Goal: Information Seeking & Learning: Learn about a topic

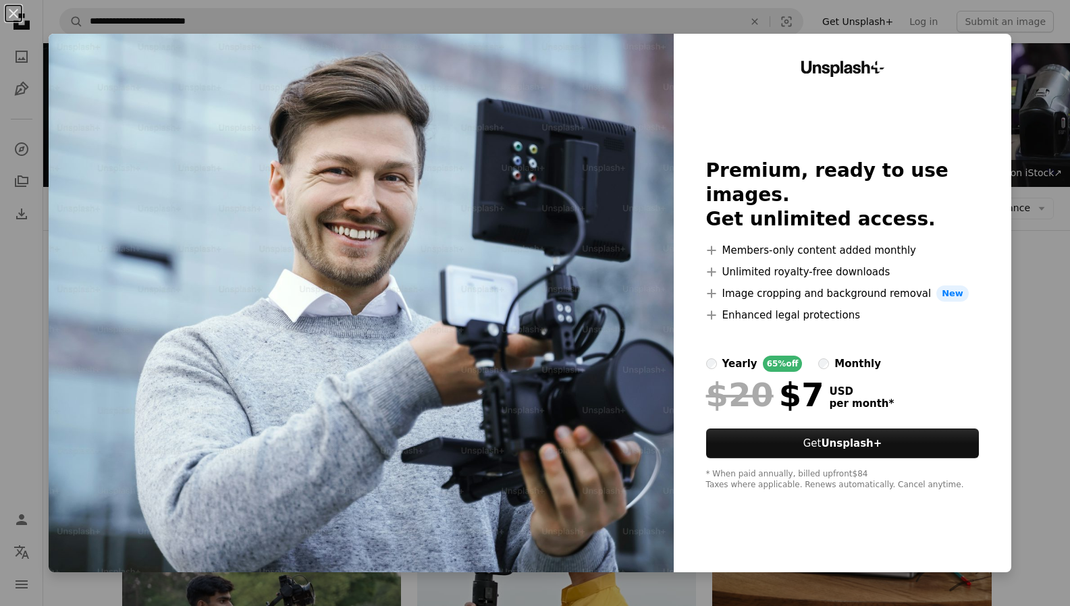
scroll to position [341, 0]
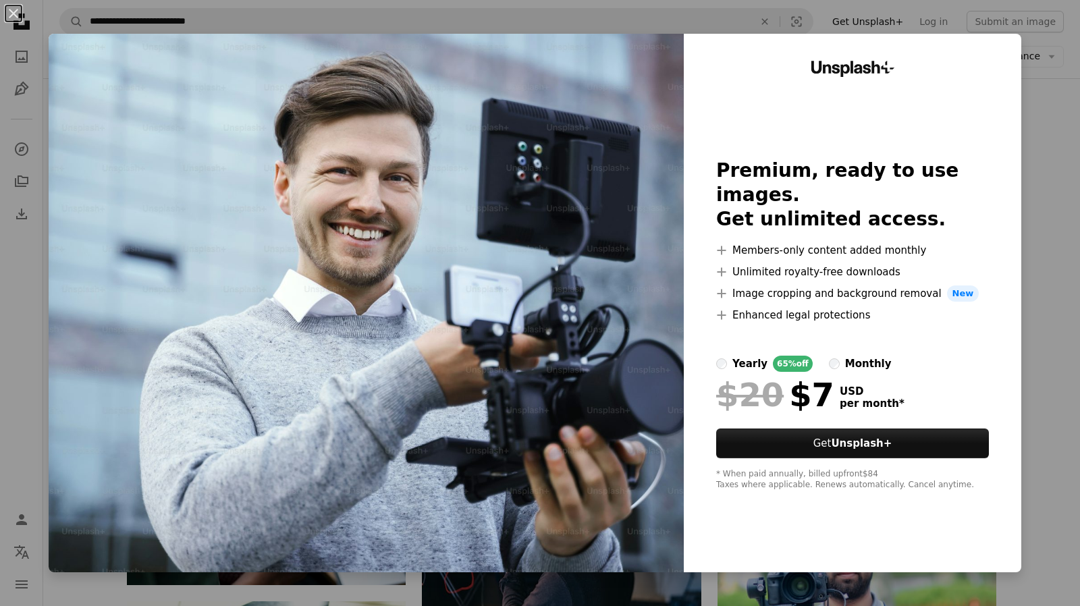
click at [1055, 219] on div "An X shape Unsplash+ Premium, ready to use images. Get unlimited access. A plus…" at bounding box center [540, 303] width 1080 height 606
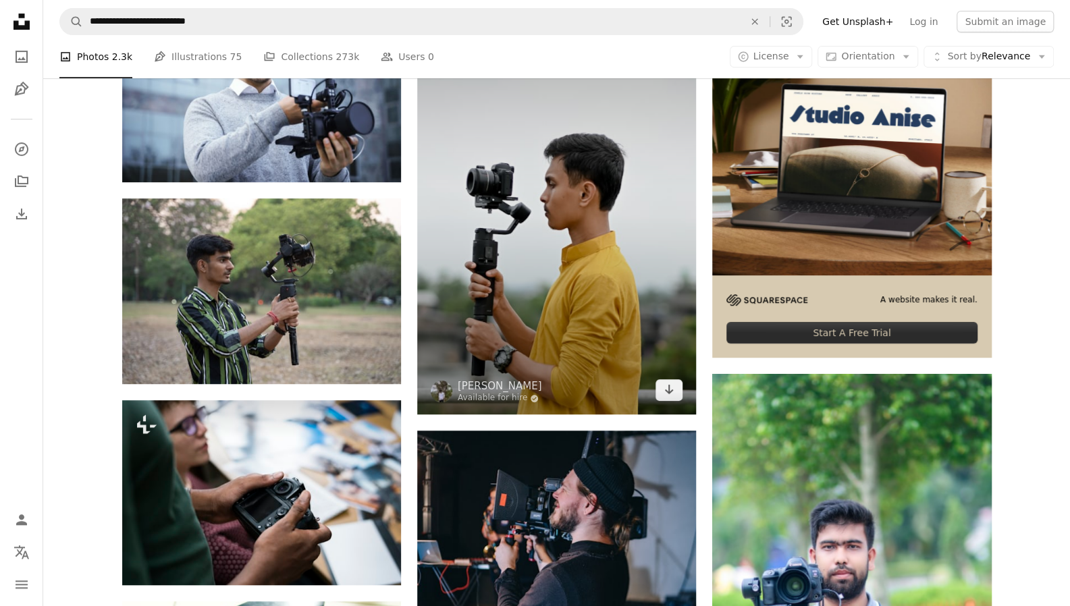
click at [615, 265] on img at bounding box center [556, 205] width 279 height 418
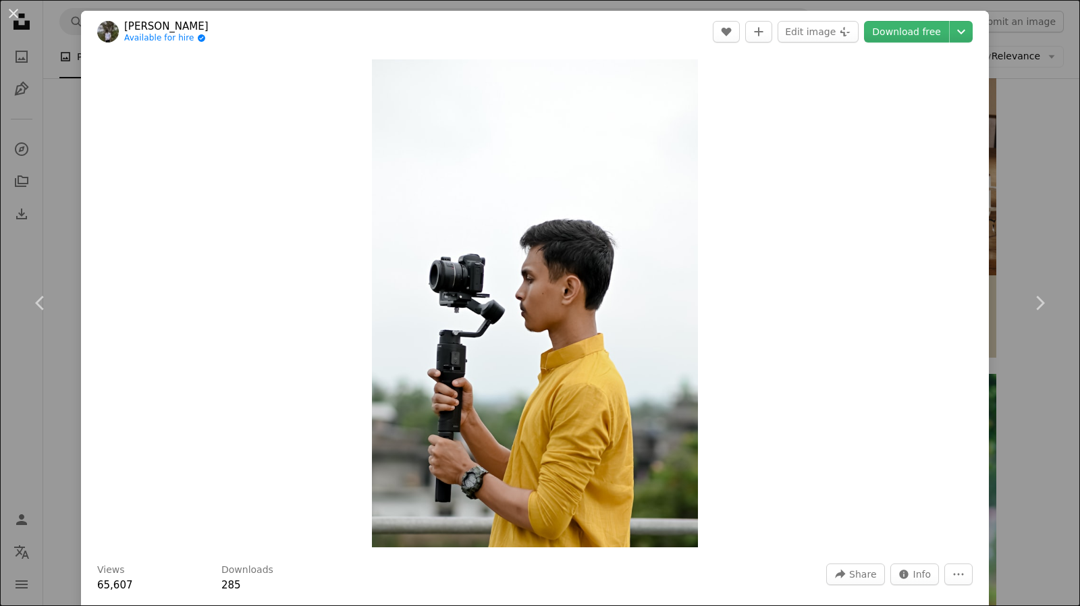
click at [989, 92] on div "An X shape Chevron left Chevron right Shiv [PERSON_NAME] Available for hire A c…" at bounding box center [540, 303] width 1080 height 606
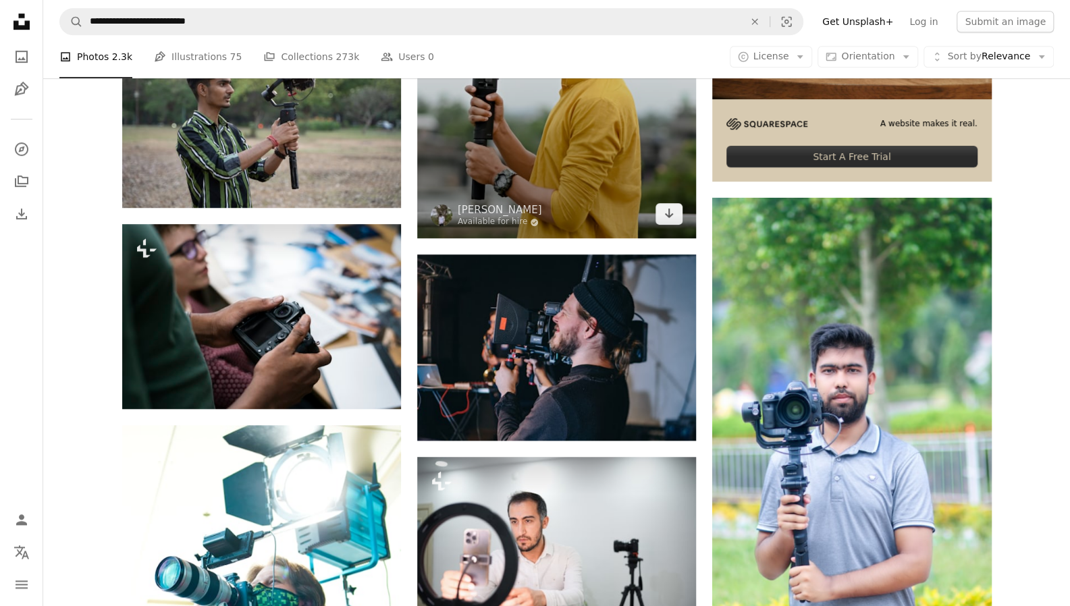
scroll to position [518, 0]
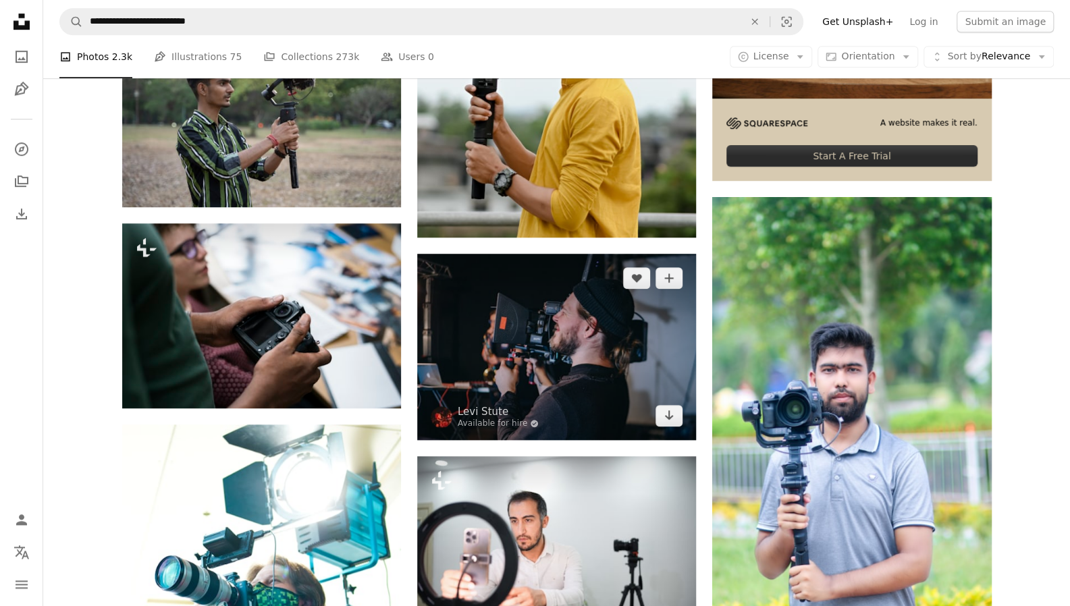
click at [533, 325] on img at bounding box center [556, 347] width 279 height 186
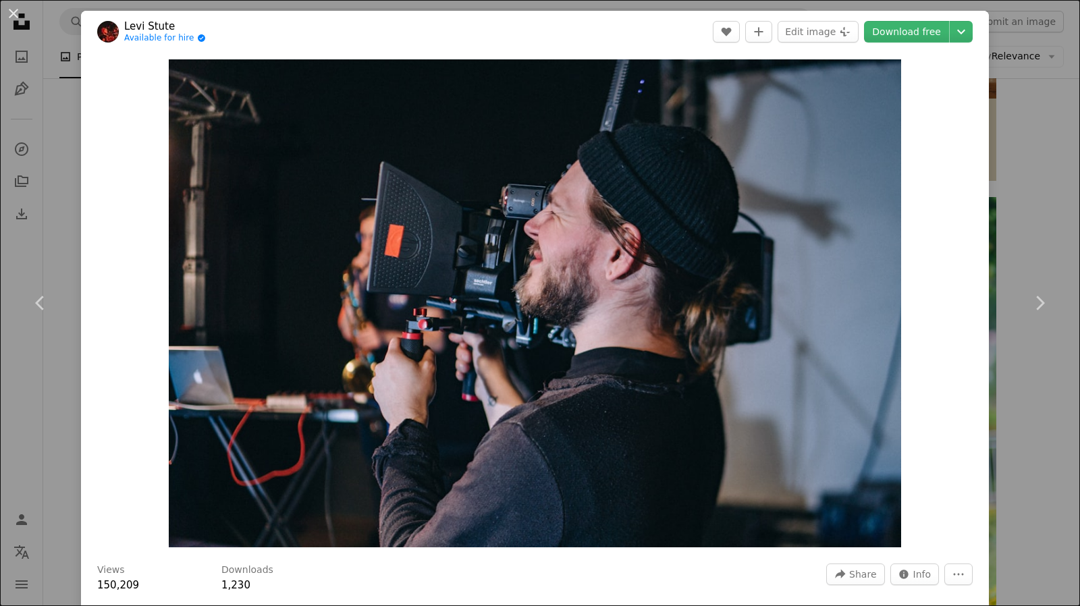
click at [1016, 47] on div "An X shape Chevron left Chevron right [PERSON_NAME] Available for hire A checkm…" at bounding box center [540, 303] width 1080 height 606
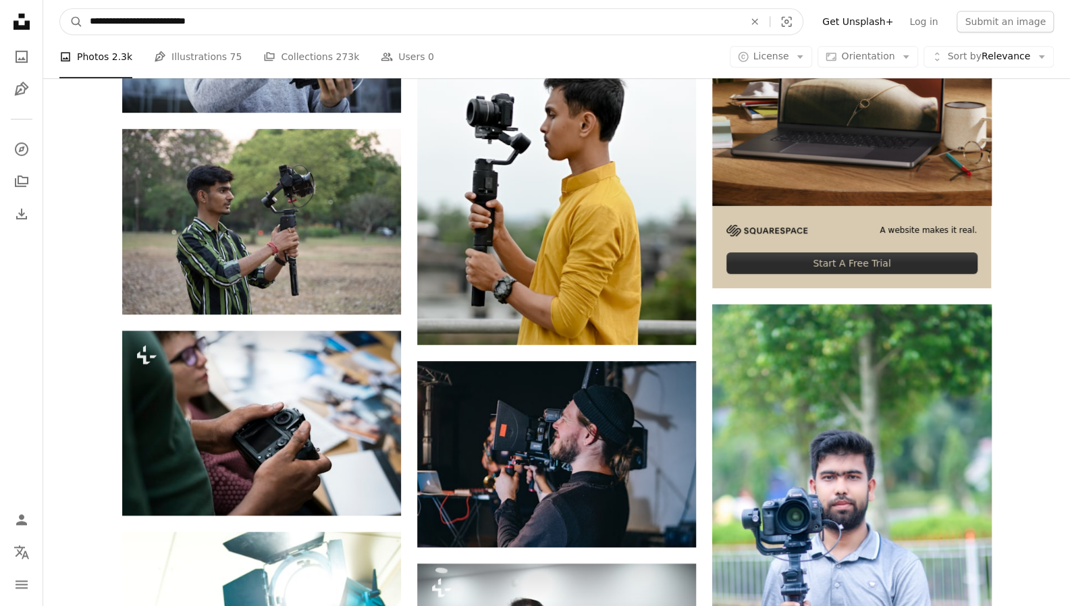
scroll to position [405, 0]
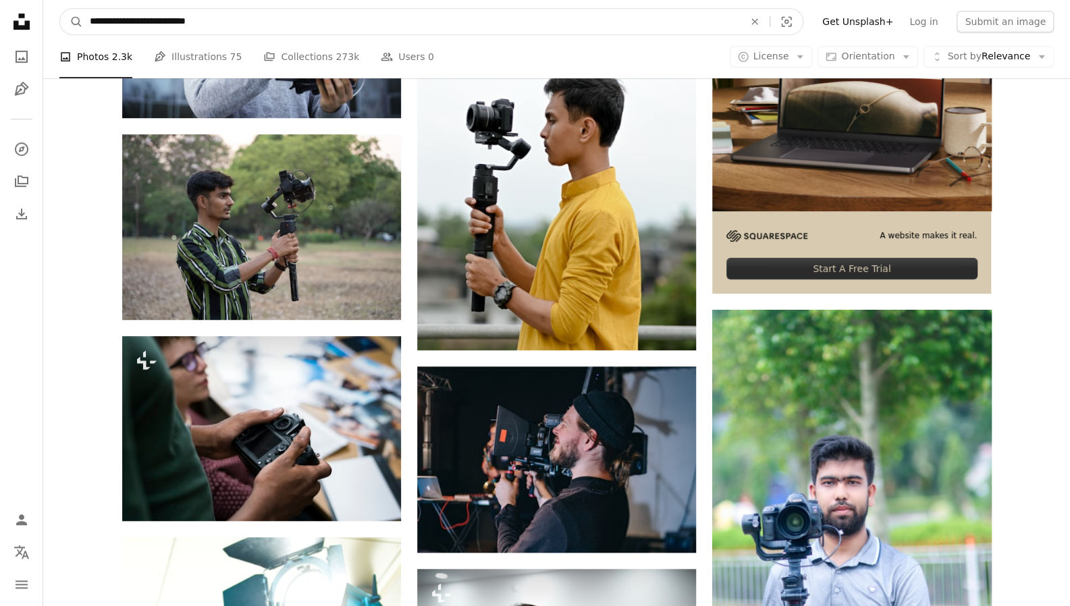
drag, startPoint x: 412, startPoint y: 14, endPoint x: 0, endPoint y: 17, distance: 412.3
type input "**********"
click at [60, 9] on button "A magnifying glass" at bounding box center [71, 22] width 23 height 26
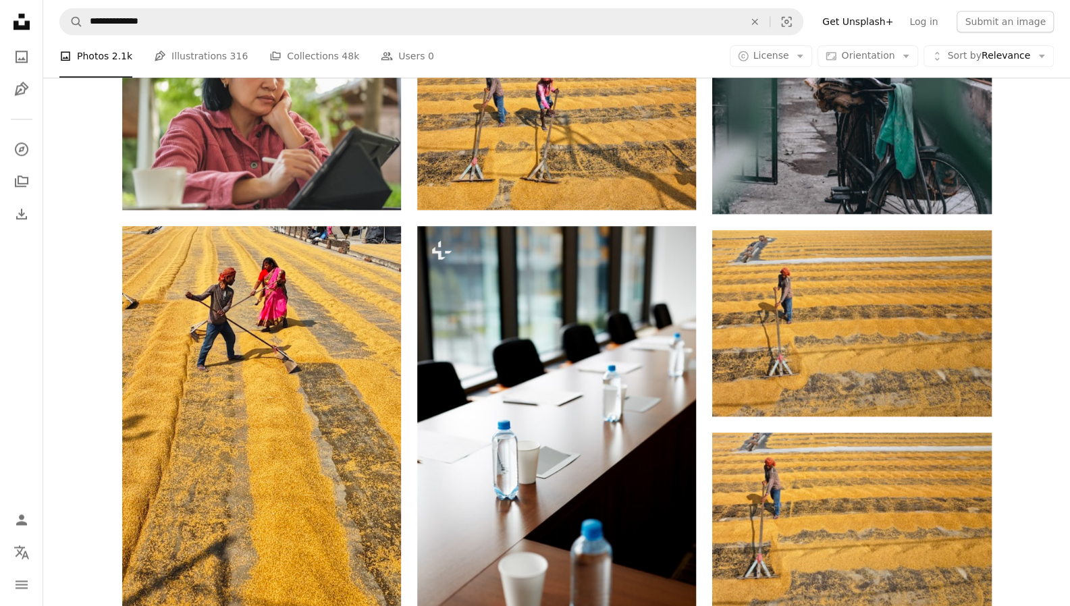
scroll to position [795, 0]
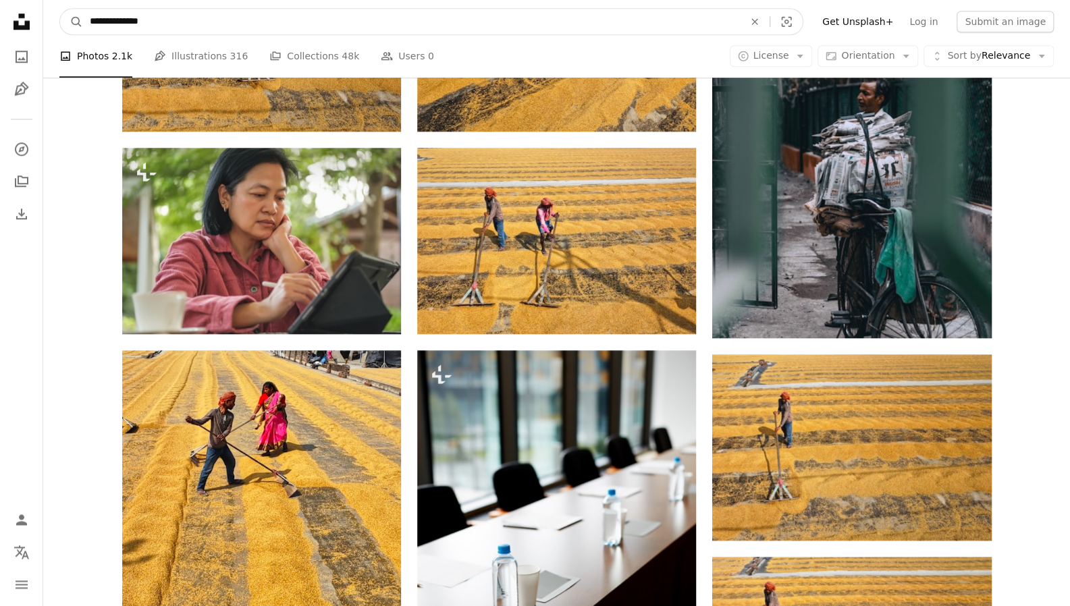
drag, startPoint x: 165, startPoint y: 13, endPoint x: 136, endPoint y: 16, distance: 28.5
click at [136, 16] on input "**********" at bounding box center [411, 22] width 657 height 26
type input "**********"
click button "A magnifying glass" at bounding box center [71, 22] width 23 height 26
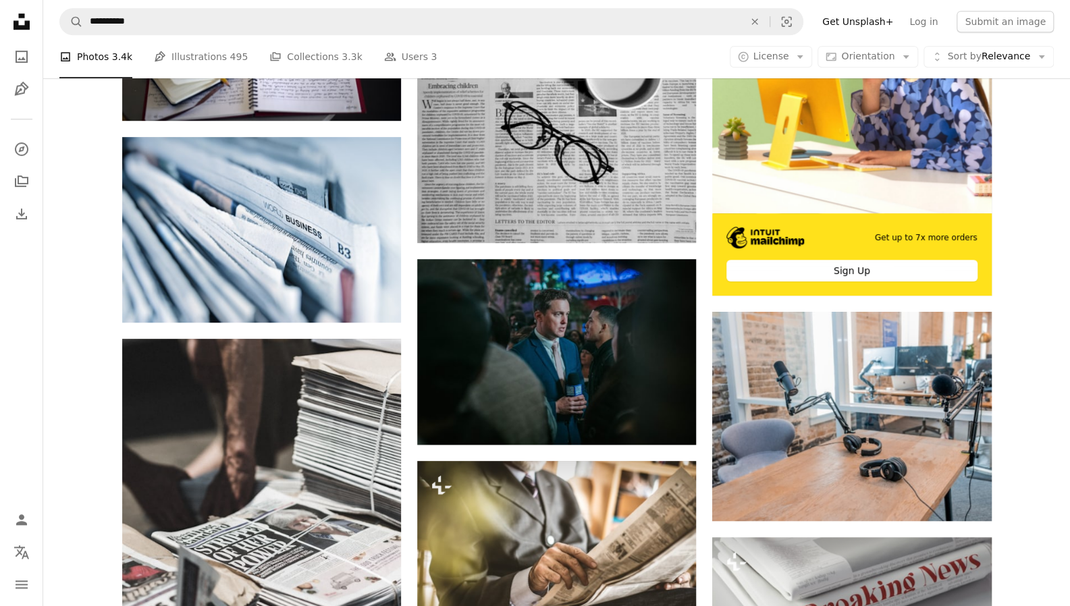
scroll to position [403, 0]
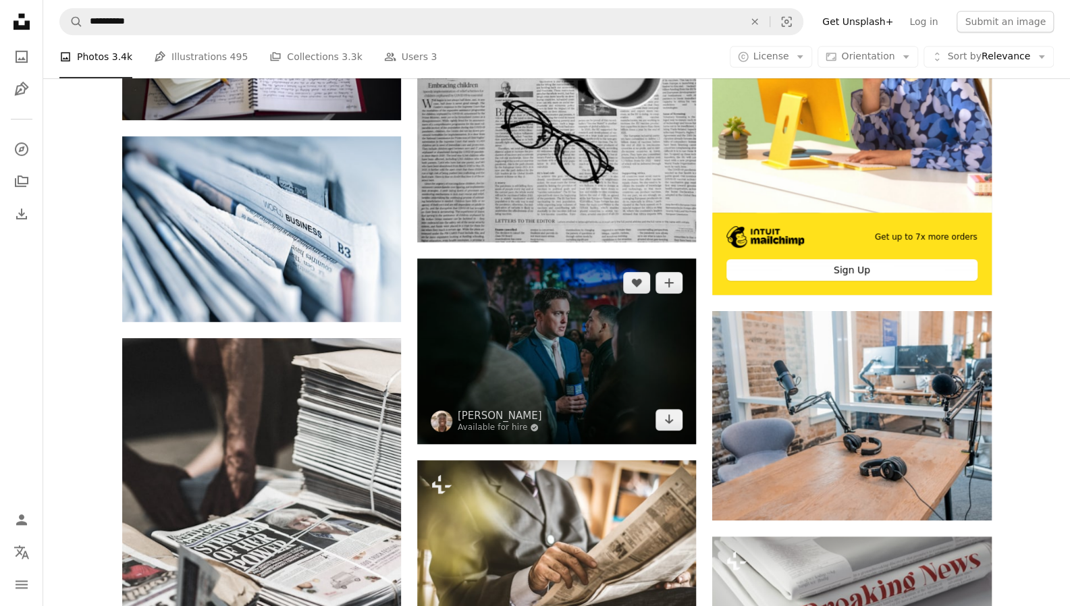
click at [531, 375] on img at bounding box center [556, 351] width 279 height 186
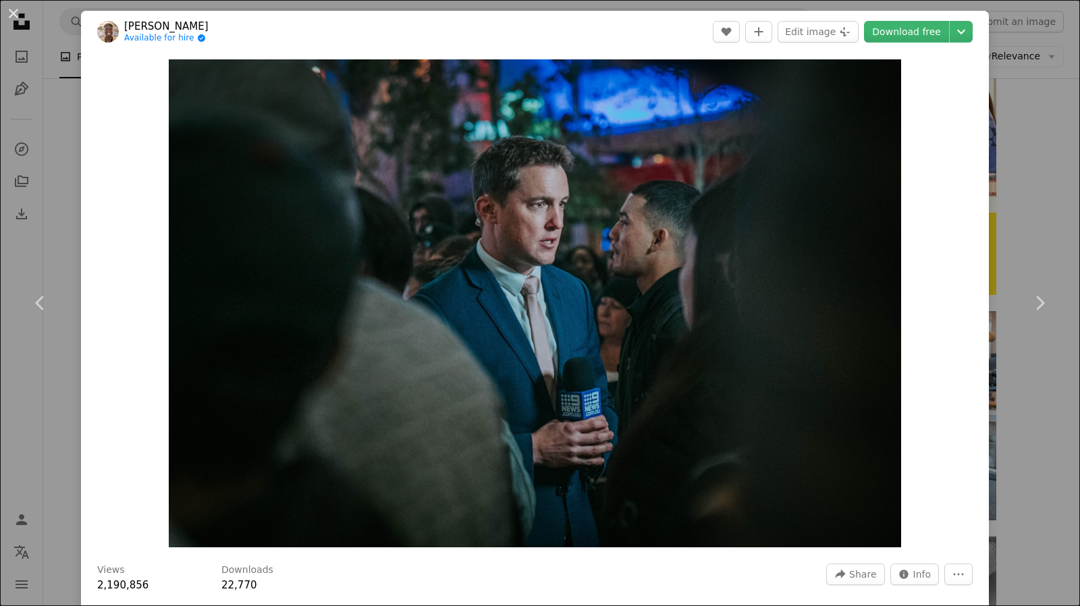
click at [1028, 51] on div "An X shape Chevron left Chevron right [PERSON_NAME] Available for hire A checkm…" at bounding box center [540, 303] width 1080 height 606
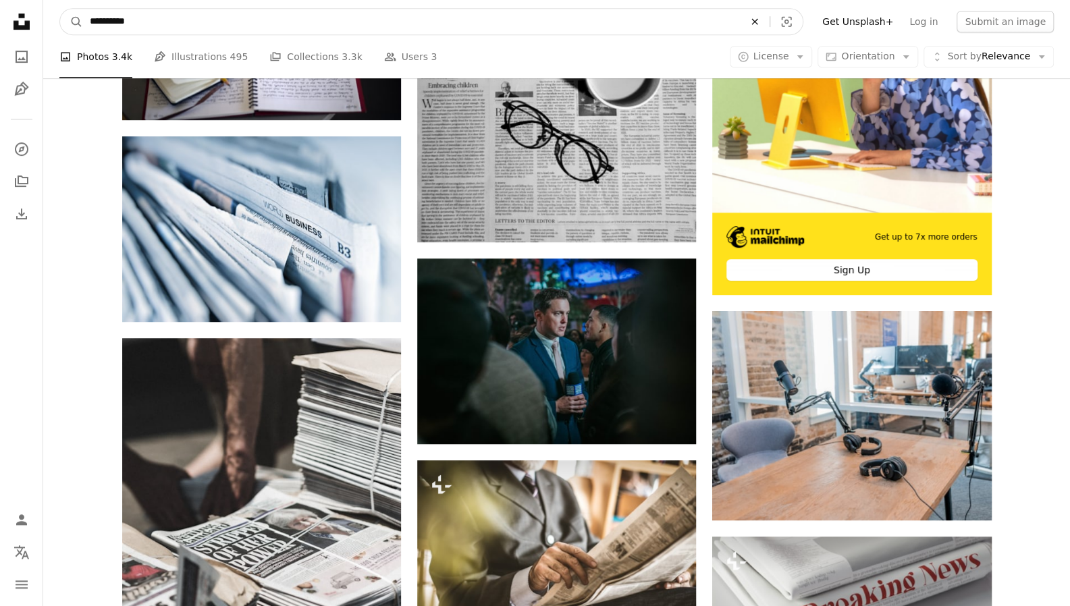
click at [769, 22] on icon "An X shape" at bounding box center [755, 21] width 30 height 11
type input "**********"
click button "A magnifying glass" at bounding box center [71, 22] width 23 height 26
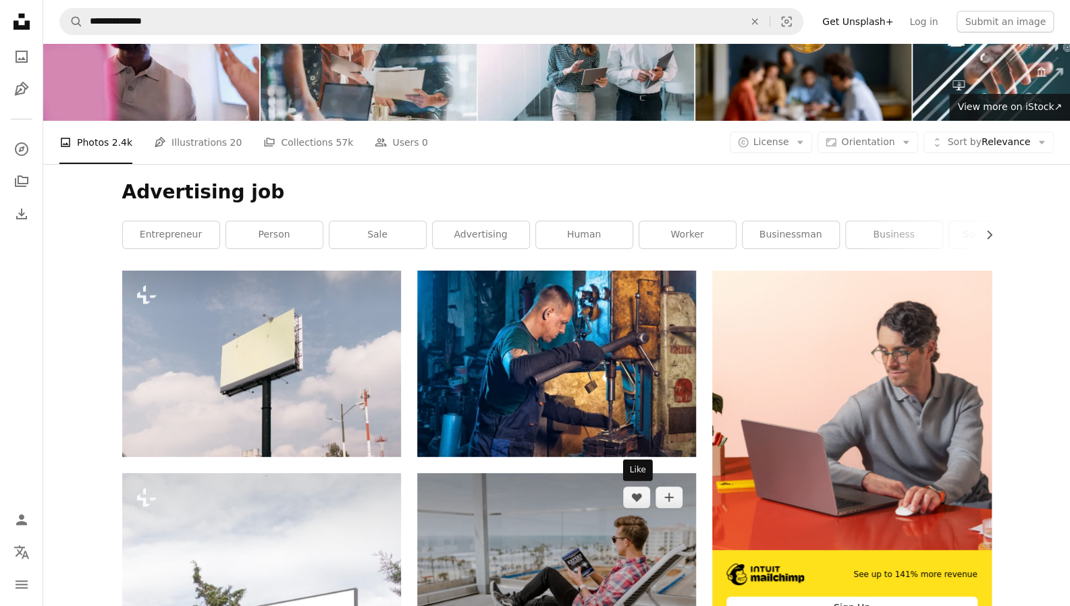
scroll to position [65, 0]
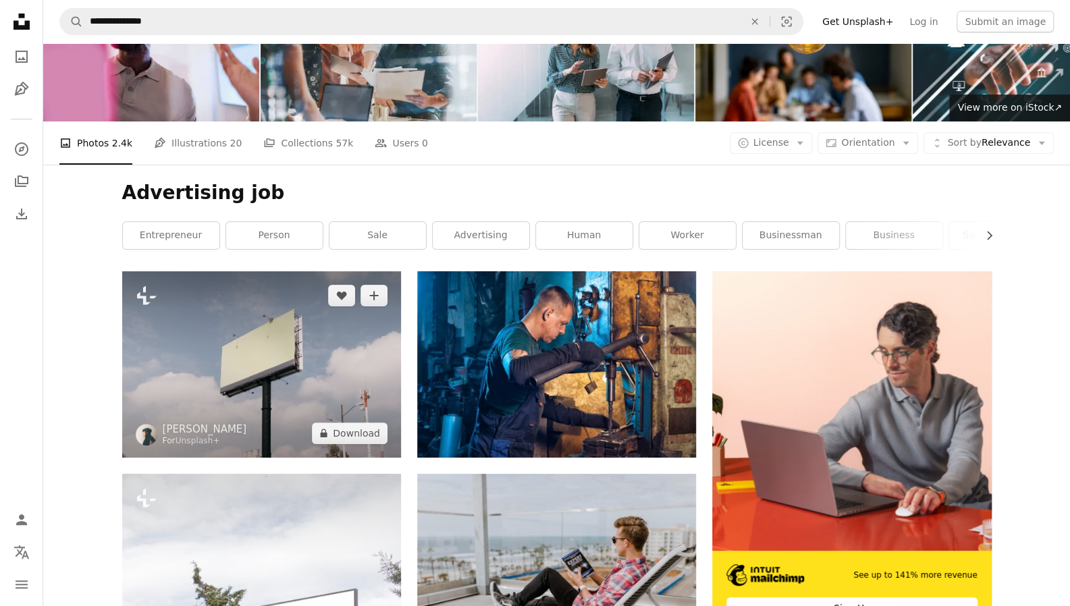
click at [298, 361] on img at bounding box center [261, 364] width 279 height 186
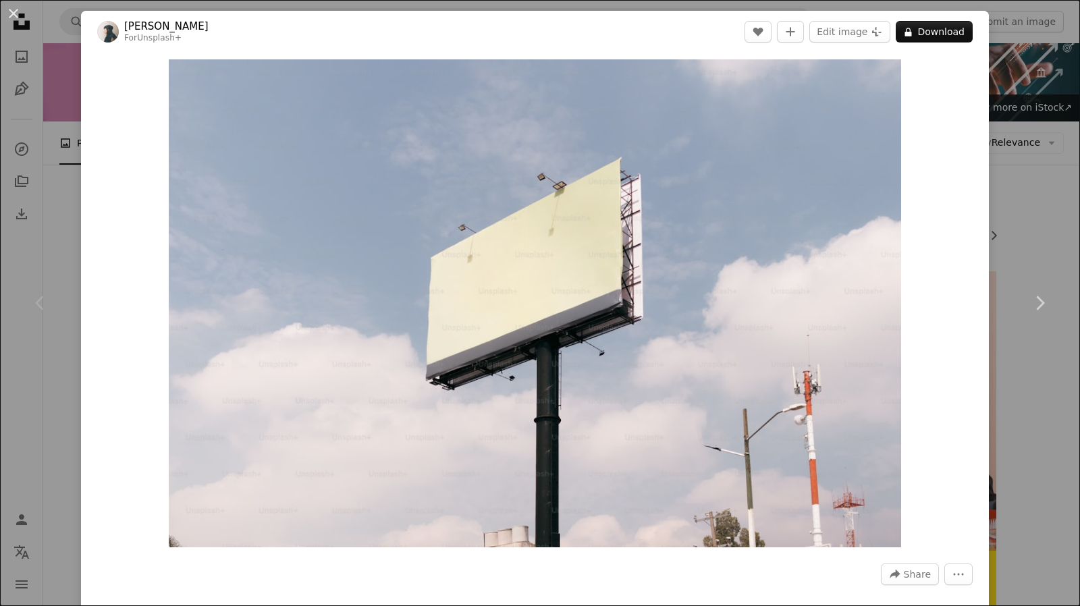
click at [1012, 134] on div "An X shape Chevron left Chevron right [PERSON_NAME] For Unsplash+ A heart A plu…" at bounding box center [540, 303] width 1080 height 606
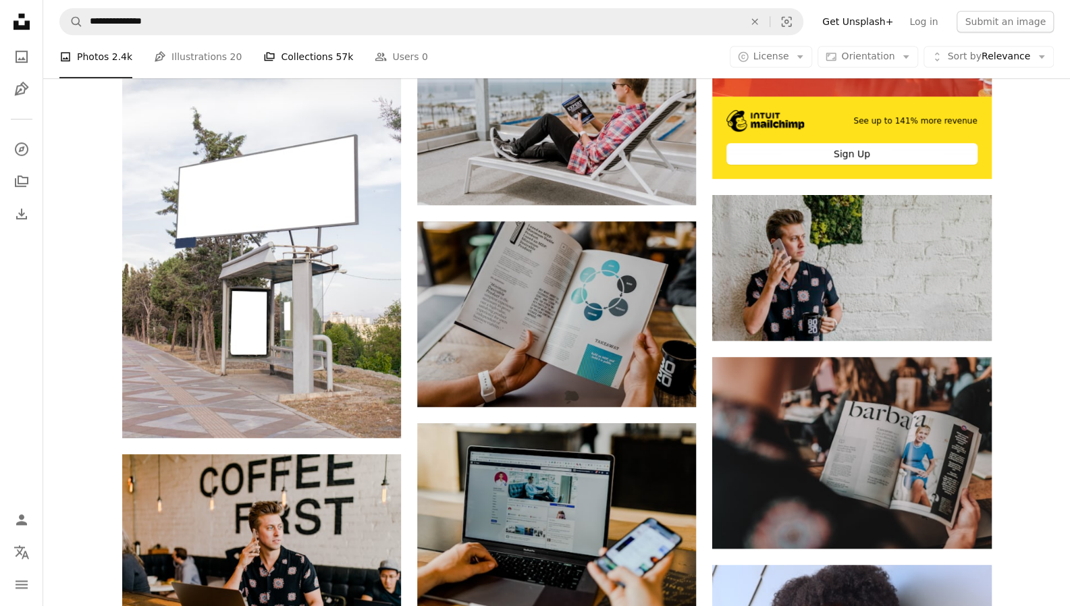
scroll to position [476, 0]
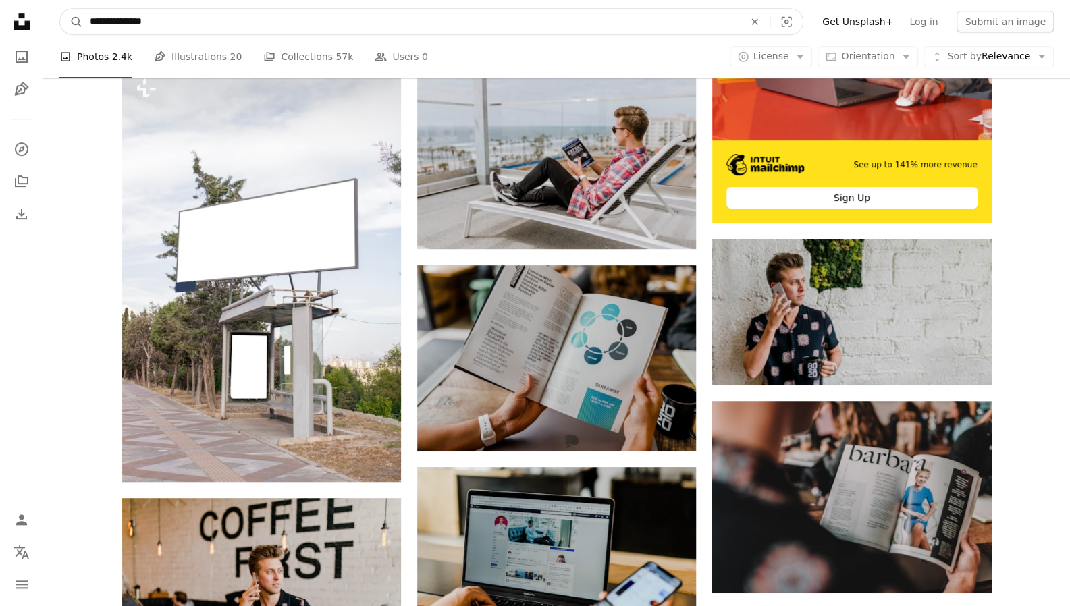
click at [90, 25] on input "**********" at bounding box center [411, 22] width 657 height 26
type input "**********"
click button "A magnifying glass" at bounding box center [71, 22] width 23 height 26
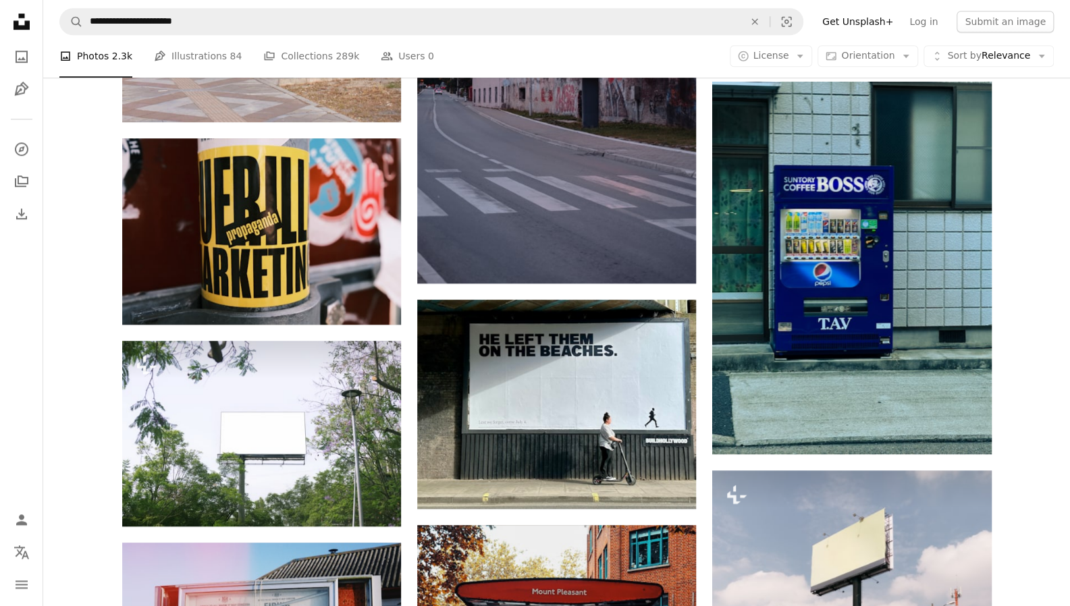
scroll to position [634, 0]
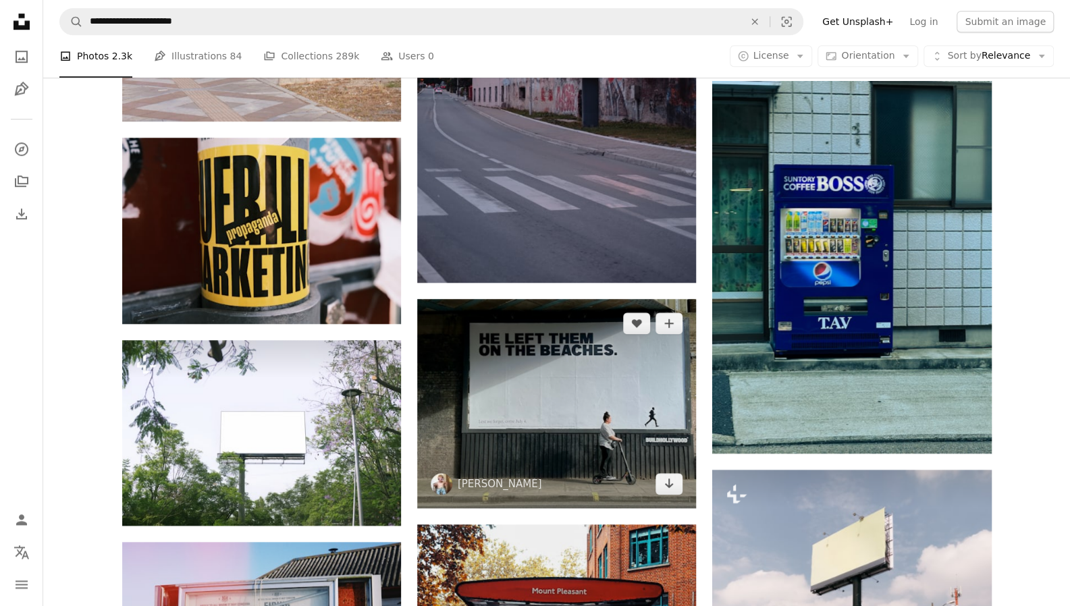
click at [579, 424] on img at bounding box center [556, 403] width 279 height 209
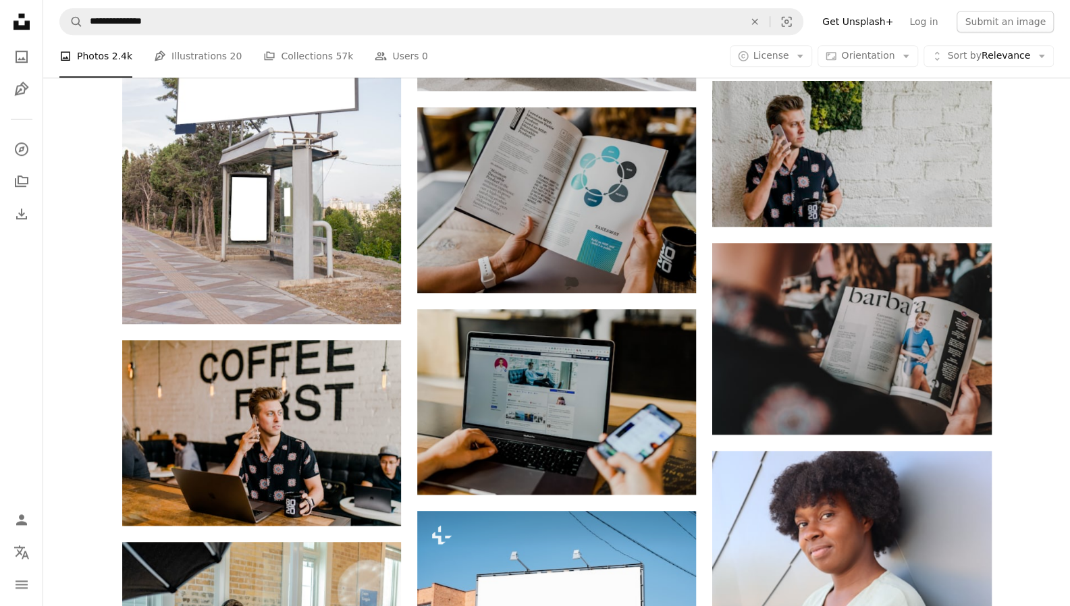
scroll to position [476, 0]
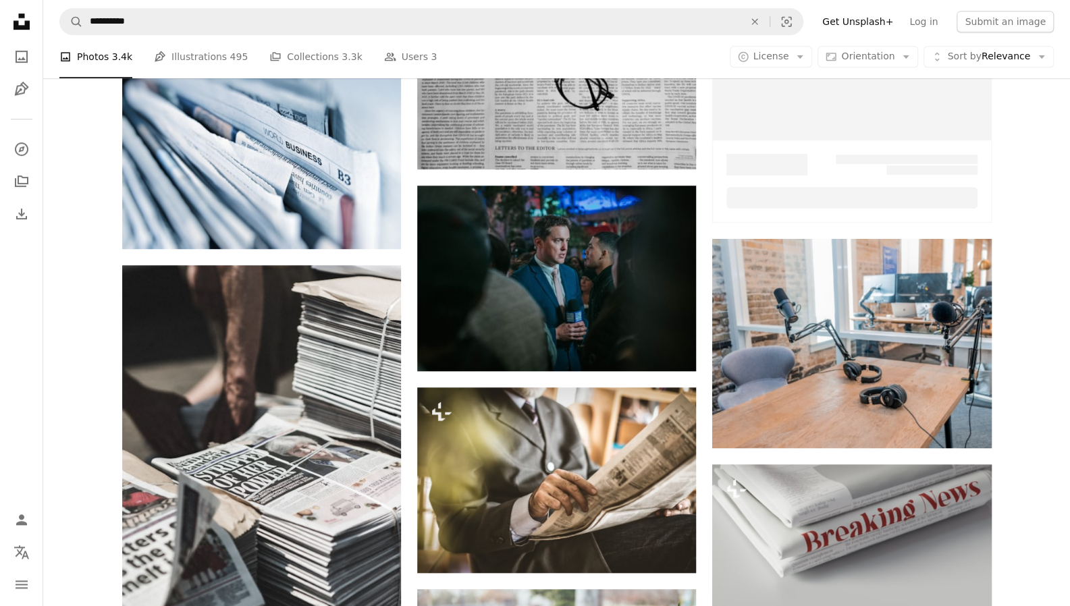
scroll to position [403, 0]
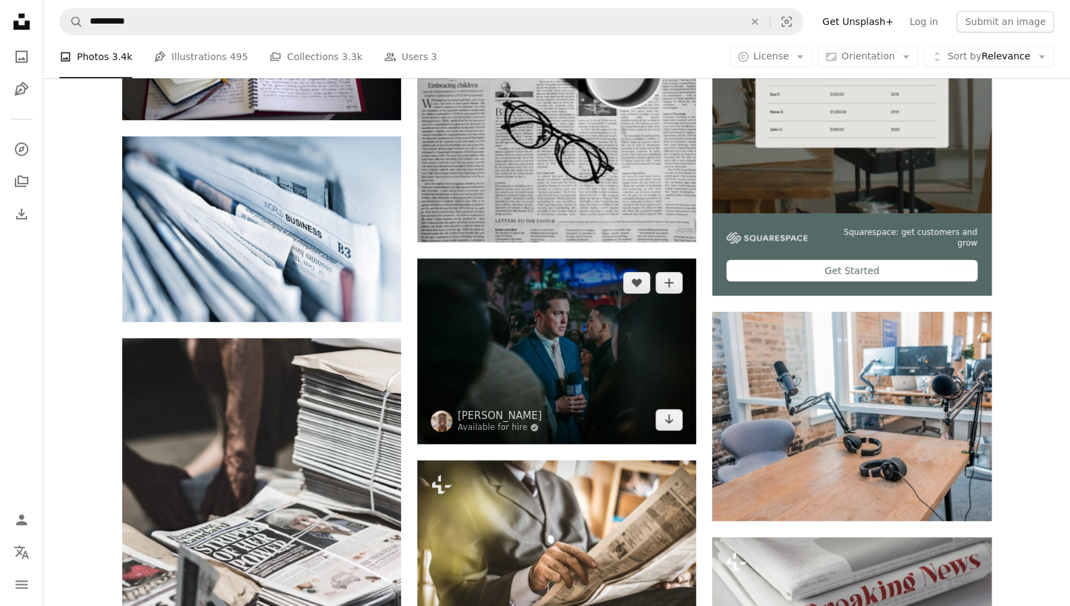
click at [484, 294] on img at bounding box center [556, 351] width 279 height 186
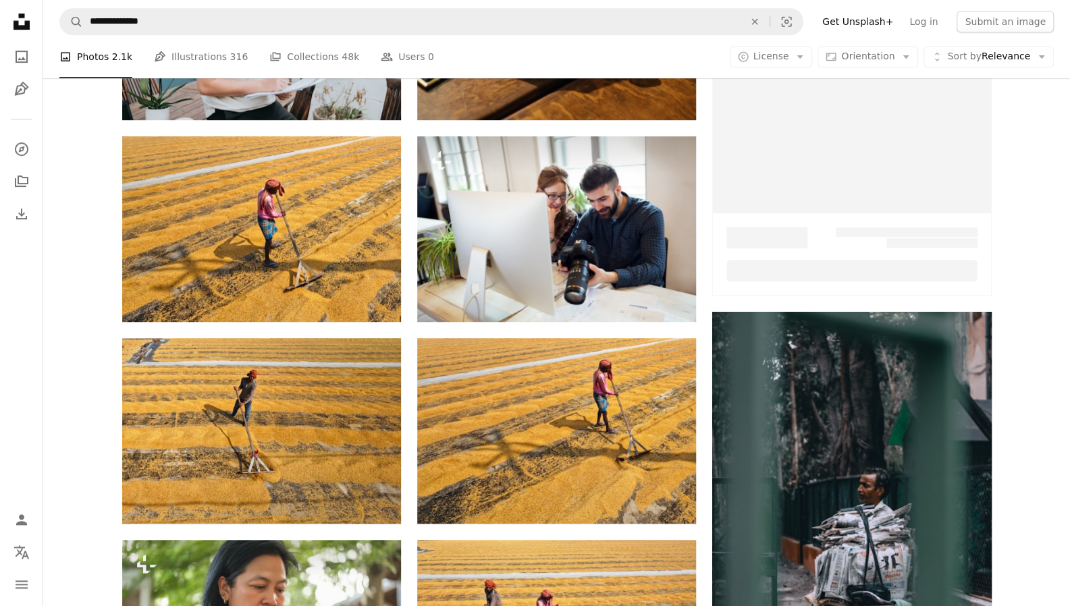
scroll to position [795, 0]
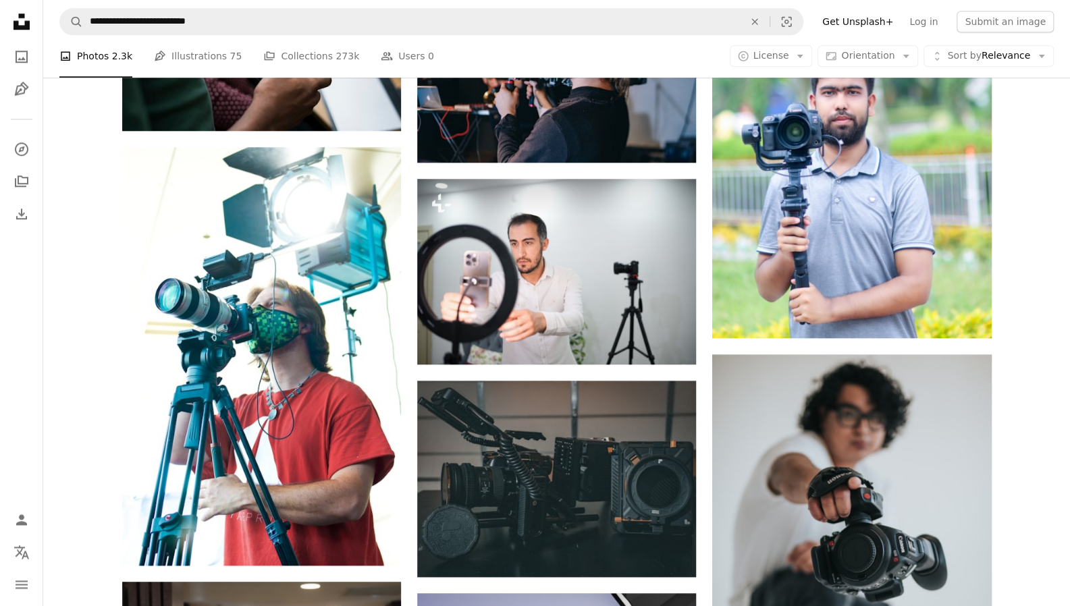
scroll to position [405, 0]
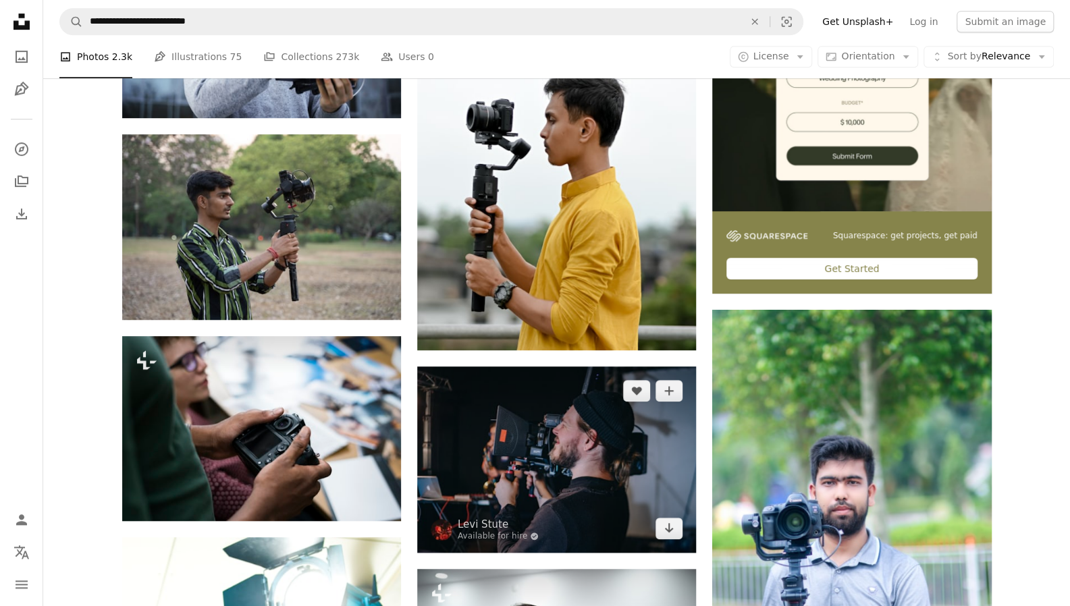
click at [510, 433] on img at bounding box center [556, 459] width 279 height 186
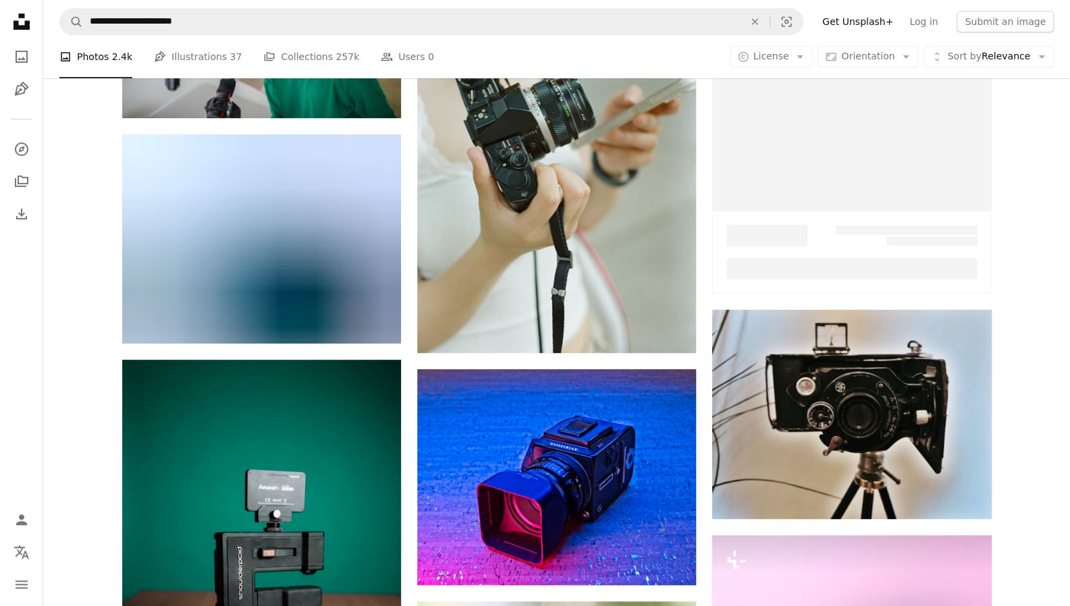
scroll to position [1140, 0]
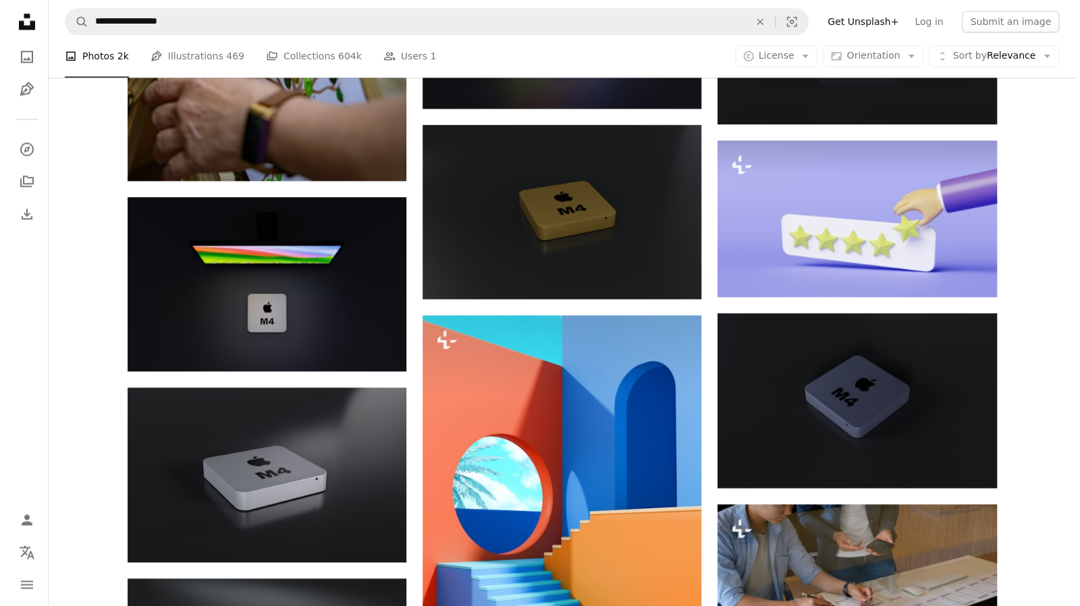
scroll to position [1371, 0]
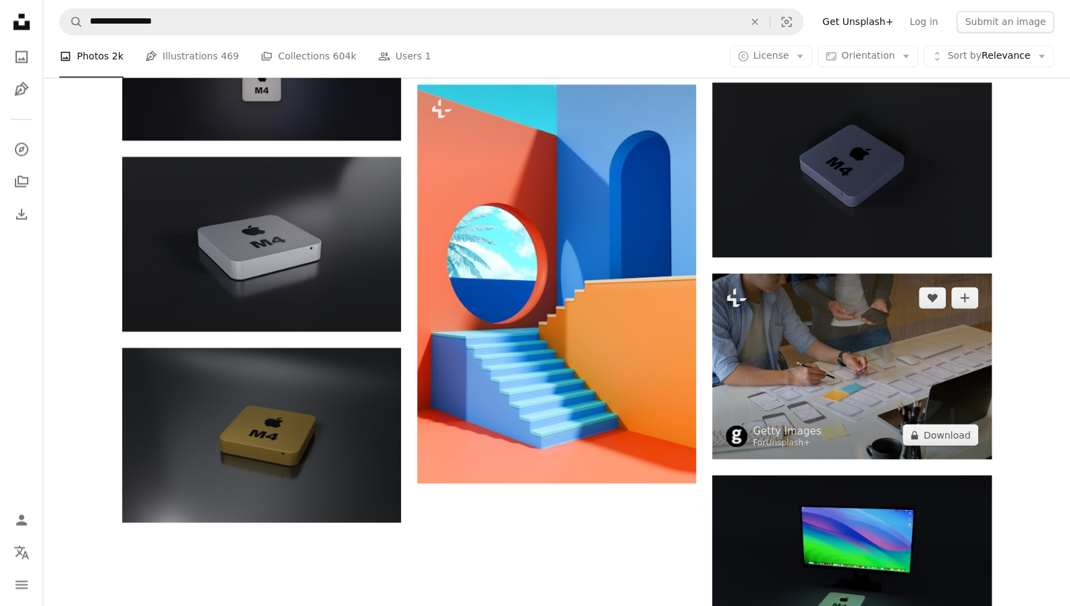
click at [806, 354] on img at bounding box center [851, 366] width 279 height 186
